Goal: Task Accomplishment & Management: Manage account settings

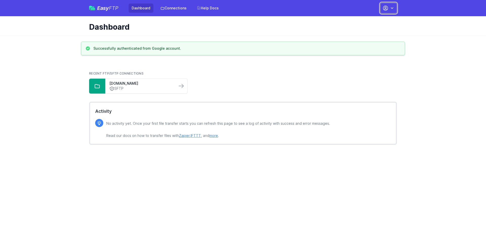
click at [391, 9] on icon "button" at bounding box center [391, 8] width 5 height 5
click at [370, 22] on link "Account Settings" at bounding box center [372, 20] width 49 height 9
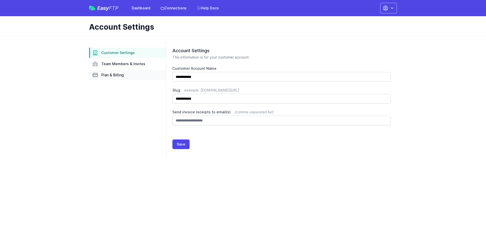
click at [117, 73] on span "Plan & Billing" at bounding box center [112, 74] width 23 height 5
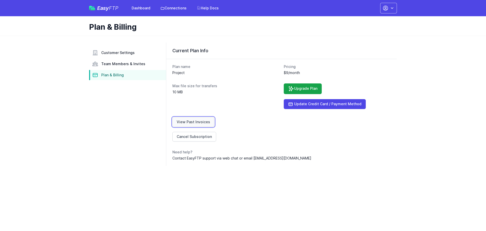
click at [192, 118] on link "View Past Invoices" at bounding box center [193, 122] width 42 height 10
